Goal: Task Accomplishment & Management: Manage account settings

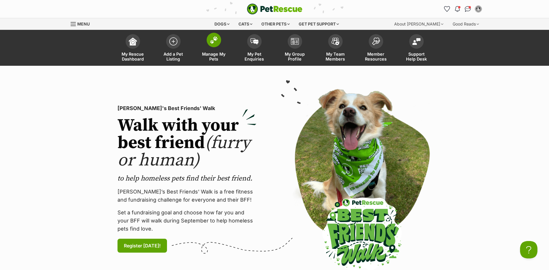
click at [211, 45] on span at bounding box center [214, 40] width 14 height 14
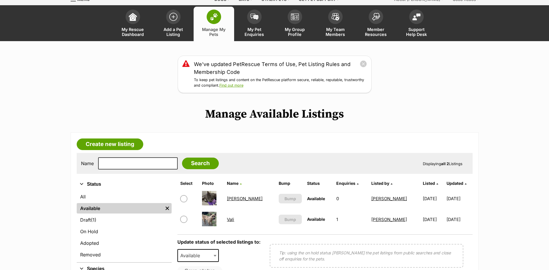
scroll to position [58, 0]
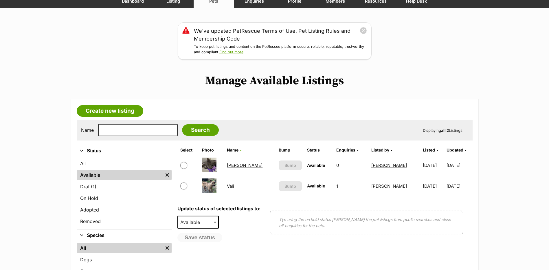
click at [183, 166] on input "checkbox" at bounding box center [183, 165] width 7 height 7
checkbox input "true"
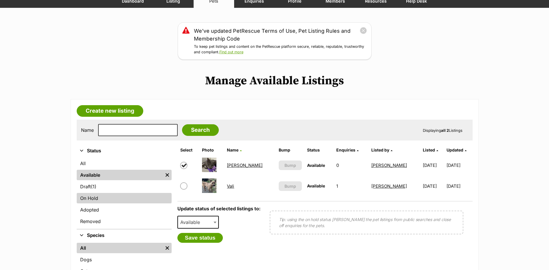
click at [90, 198] on link "On Hold" at bounding box center [124, 198] width 95 height 10
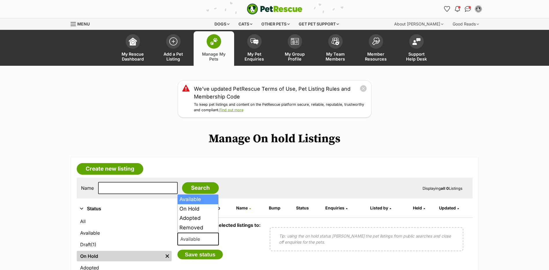
click at [216, 239] on b at bounding box center [215, 239] width 3 height 2
select select "on_hold"
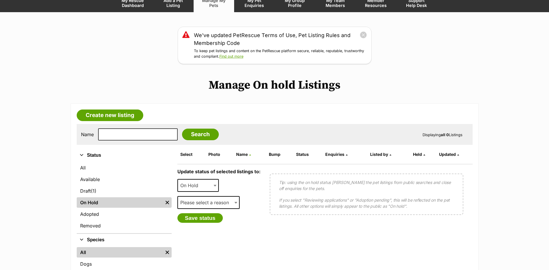
scroll to position [58, 0]
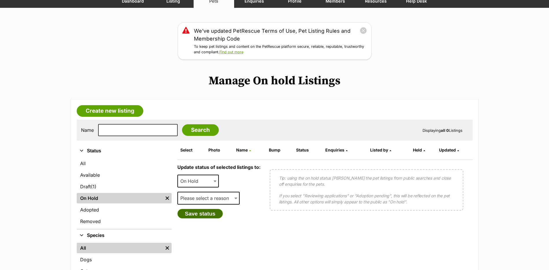
click at [200, 210] on button "Save status" at bounding box center [200, 214] width 46 height 10
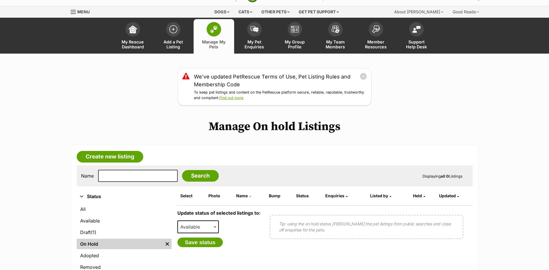
scroll to position [0, 0]
